Goal: Task Accomplishment & Management: Manage account settings

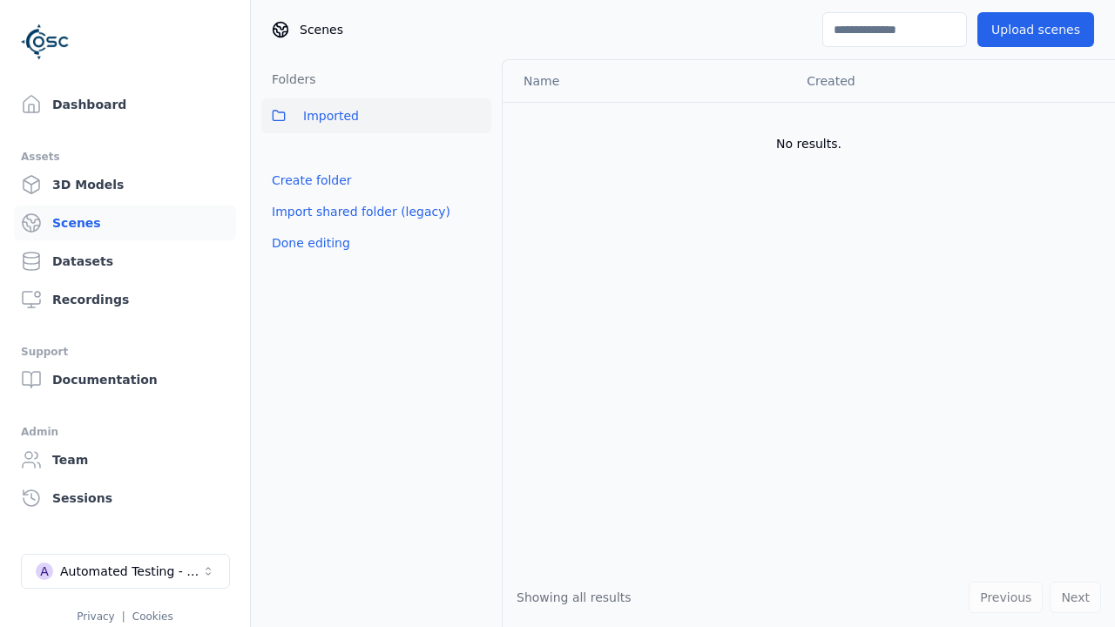
click at [306, 180] on link "Create folder" at bounding box center [312, 180] width 80 height 17
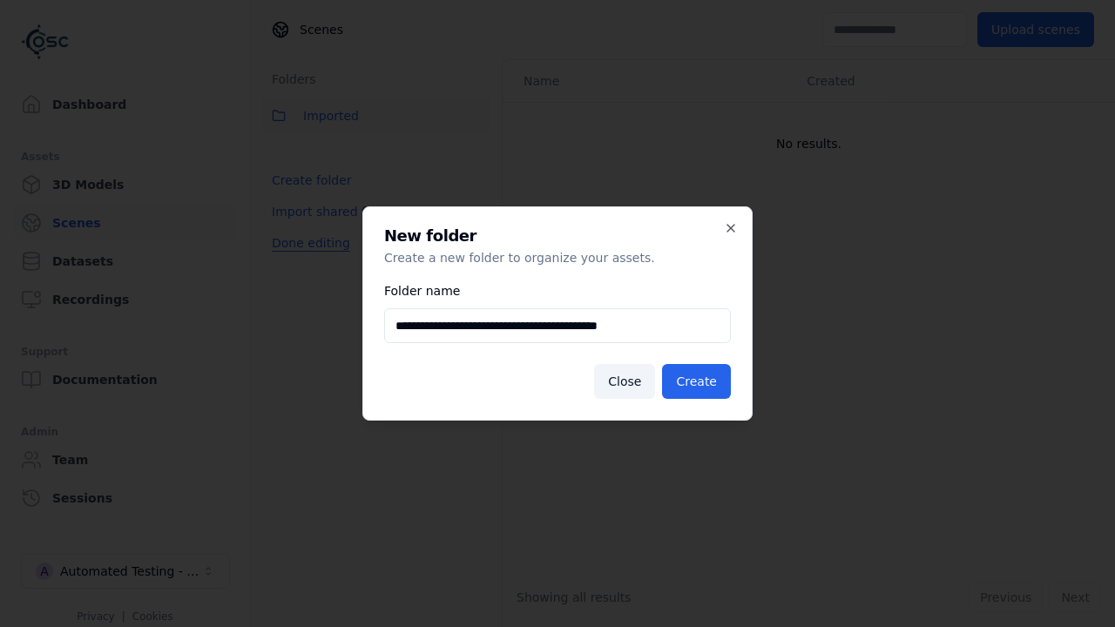
click at [306, 259] on button "Done editing" at bounding box center [310, 242] width 99 height 31
click at [291, 227] on button "Done editing" at bounding box center [310, 242] width 99 height 31
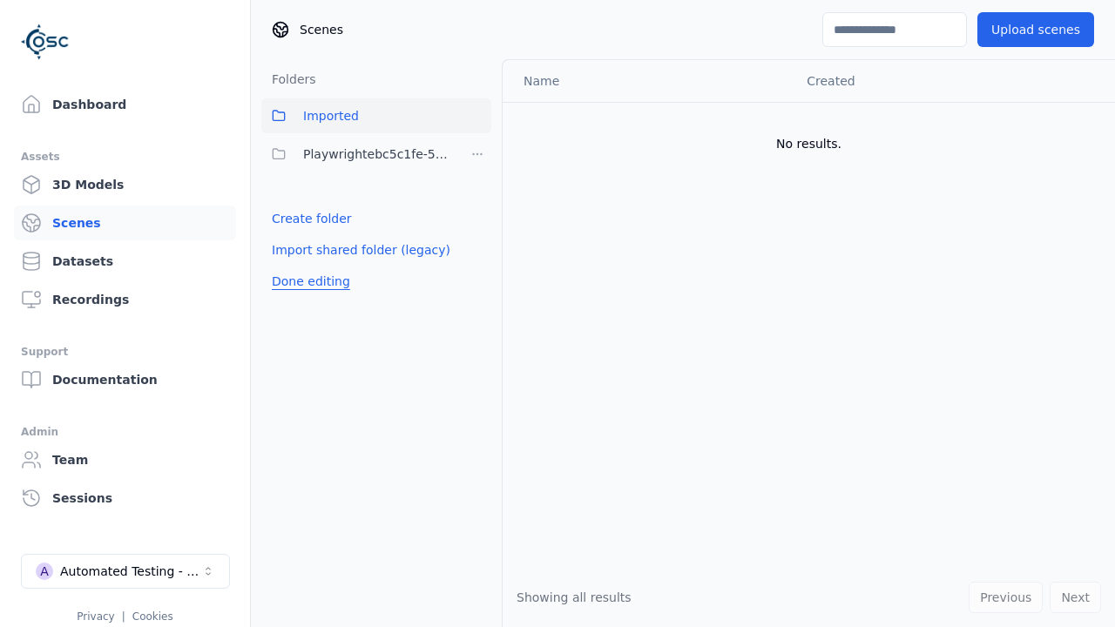
click at [477, 154] on html "Support Dashboard Assets 3D Models Scenes Datasets Recordings Support Documenta…" at bounding box center [557, 313] width 1115 height 627
click at [477, 246] on div "Rename" at bounding box center [484, 246] width 117 height 28
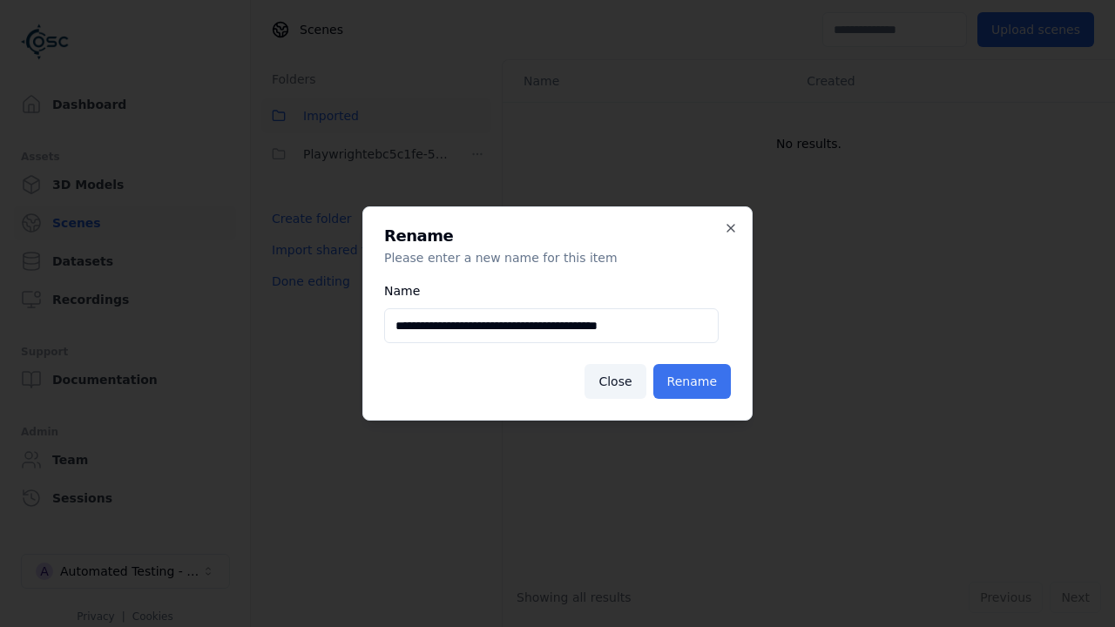
click at [551, 326] on input "**********" at bounding box center [551, 325] width 334 height 35
type input "**********"
click at [695, 381] on button "Rename" at bounding box center [692, 381] width 78 height 35
click at [306, 281] on button "Done editing" at bounding box center [310, 281] width 99 height 31
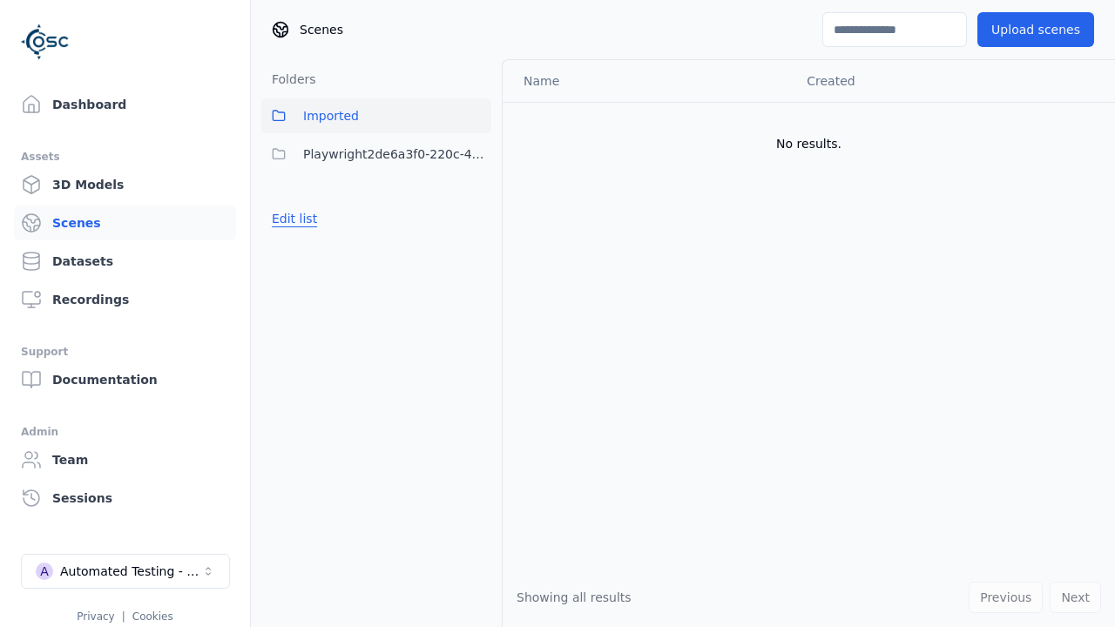
click at [291, 219] on button "Edit list" at bounding box center [294, 218] width 66 height 31
click at [477, 154] on html "Support Dashboard Assets 3D Models Scenes Datasets Recordings Support Documenta…" at bounding box center [557, 313] width 1115 height 627
click at [477, 273] on div "Delete" at bounding box center [484, 274] width 117 height 28
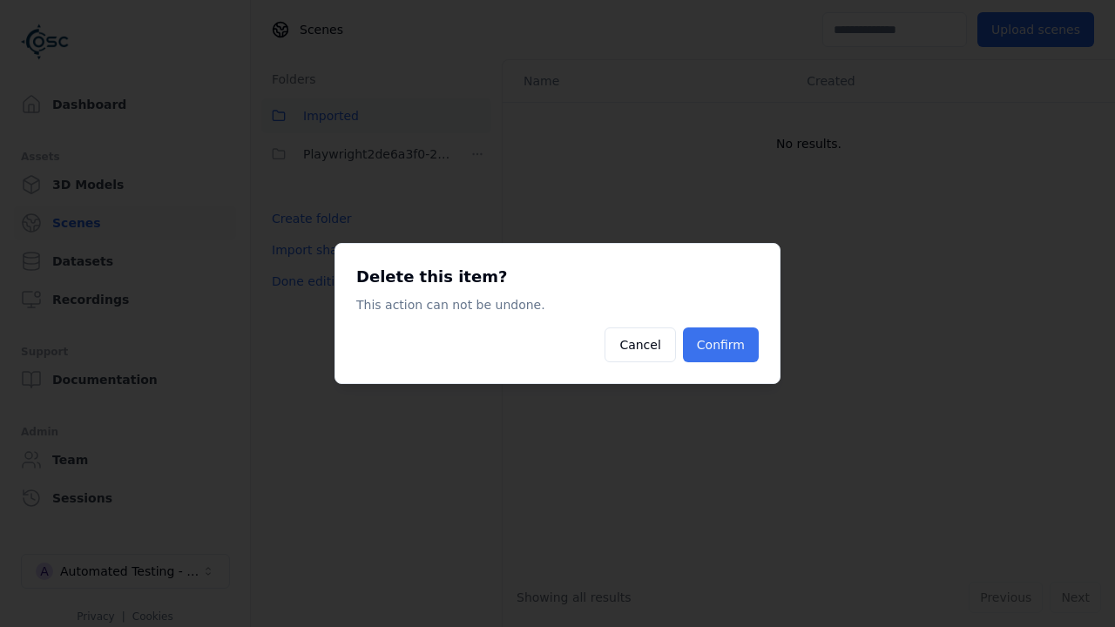
click at [723, 345] on button "Confirm" at bounding box center [721, 344] width 76 height 35
click at [306, 266] on button "Done editing" at bounding box center [310, 281] width 99 height 31
